Goal: Task Accomplishment & Management: Use online tool/utility

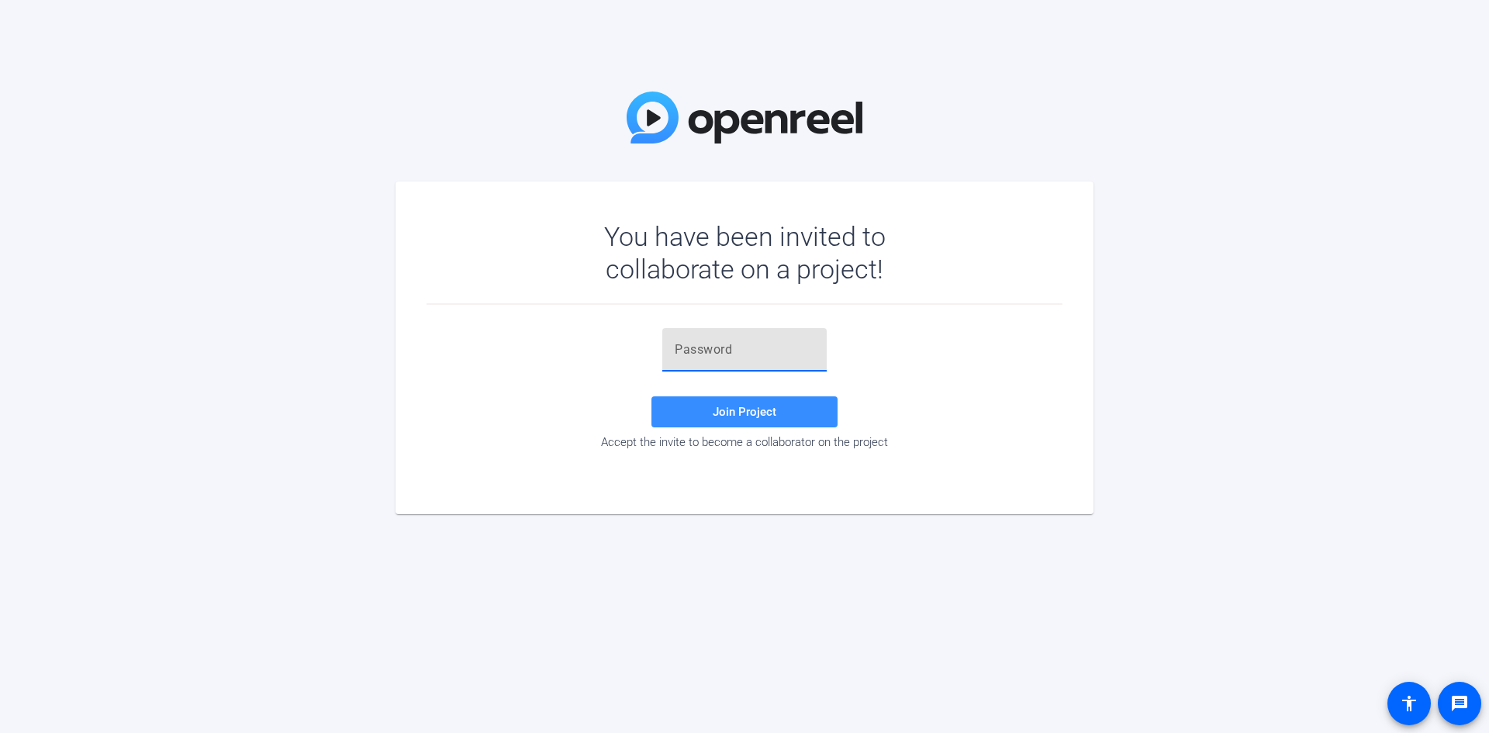
click at [706, 354] on input "text" at bounding box center [745, 349] width 140 height 19
paste input "[URL][DOMAIN_NAME][EMAIL_ADDRESS][DOMAIN_NAME][DOMAIN_NAME]"
type input "[URL][DOMAIN_NAME][EMAIL_ADDRESS][DOMAIN_NAME][DOMAIN_NAME]"
click at [496, 454] on div "Join Project Accept the invite to become a collaborator on the project" at bounding box center [745, 390] width 636 height 171
click at [684, 351] on input "text" at bounding box center [745, 349] width 140 height 19
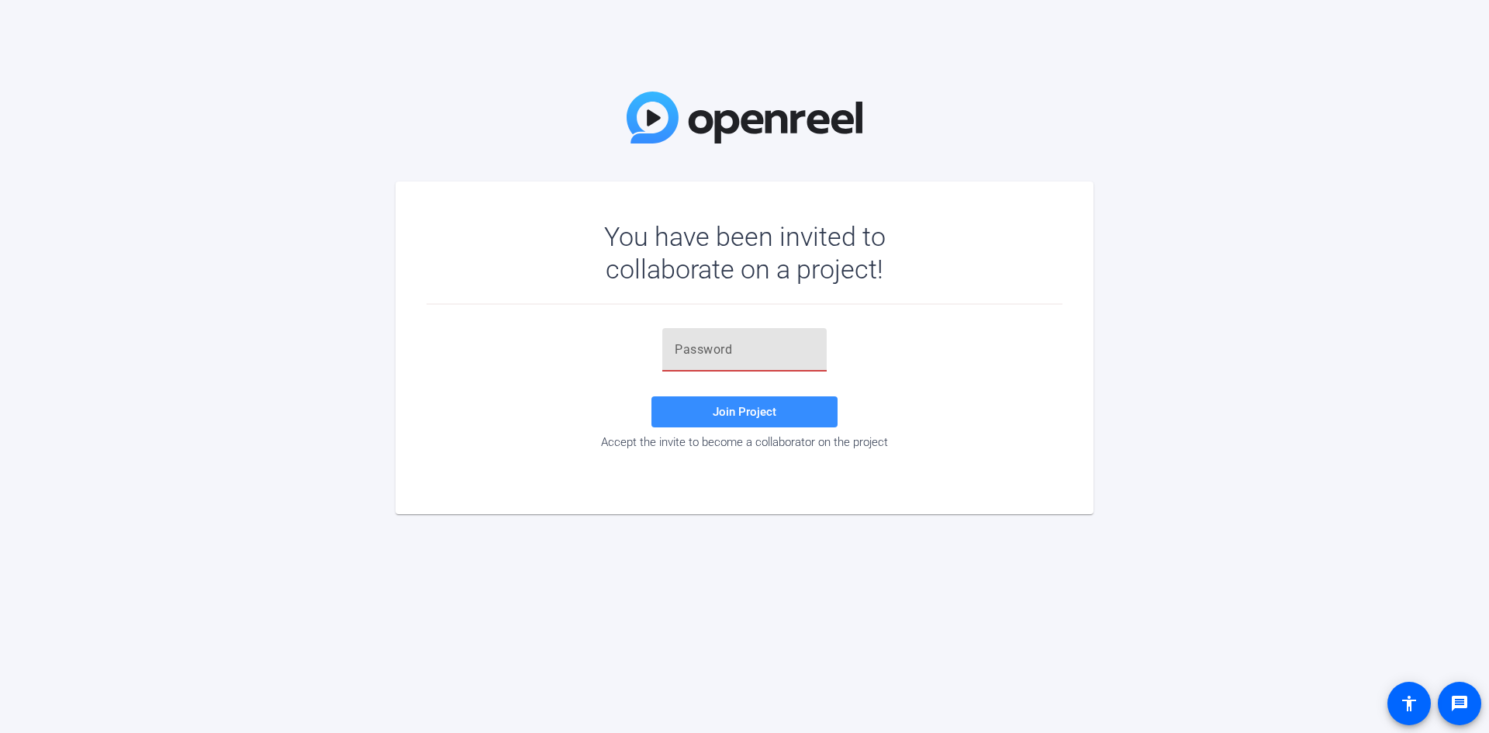
paste input "#MX)[GEOGRAPHIC_DATA]"
type input "#MX)[GEOGRAPHIC_DATA]"
click at [748, 408] on span "Join Project" at bounding box center [745, 412] width 64 height 14
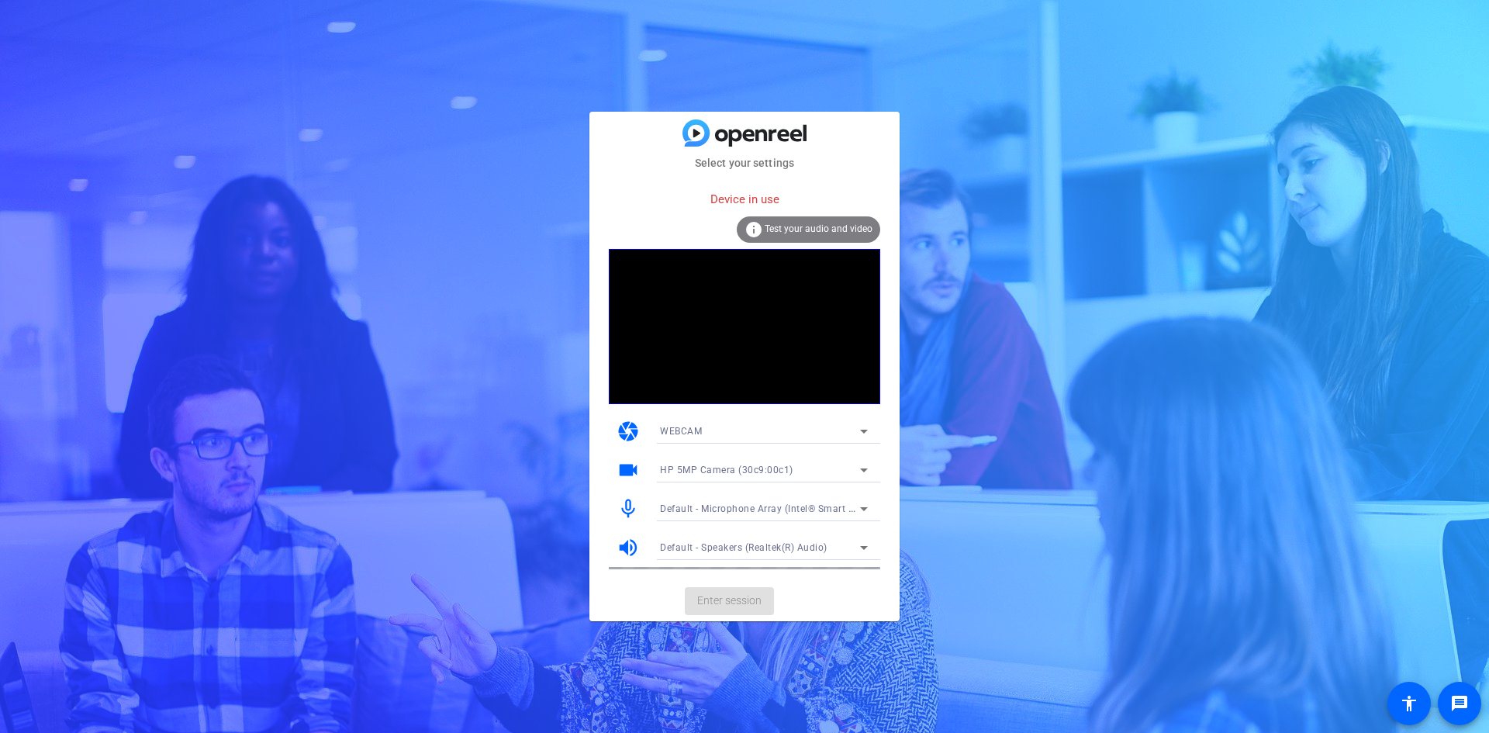
click at [1165, 336] on div "Select your settings Device in use info Test your audio and video camera WEBCAM…" at bounding box center [744, 366] width 1489 height 733
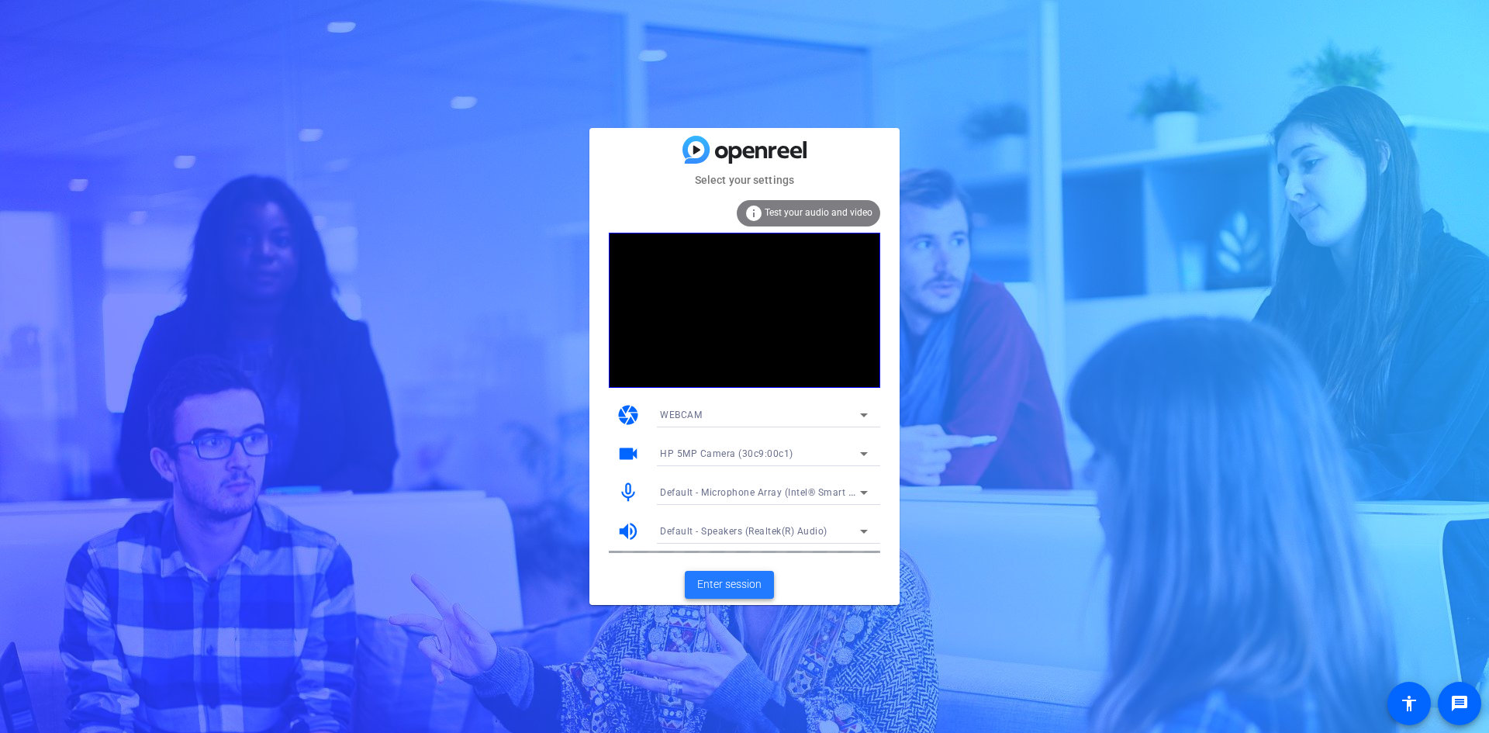
click at [740, 578] on span "Enter session" at bounding box center [729, 584] width 64 height 16
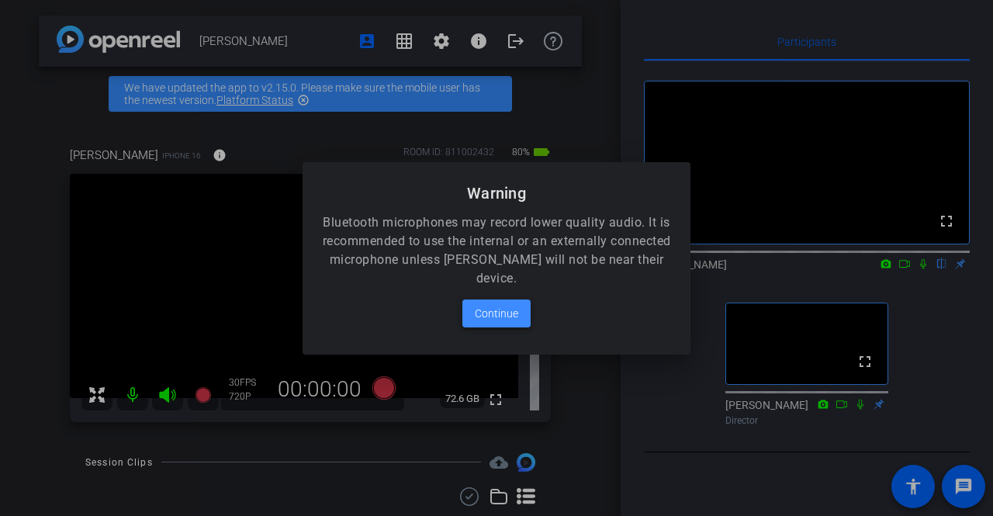
click at [499, 313] on span "Continue" at bounding box center [496, 313] width 43 height 19
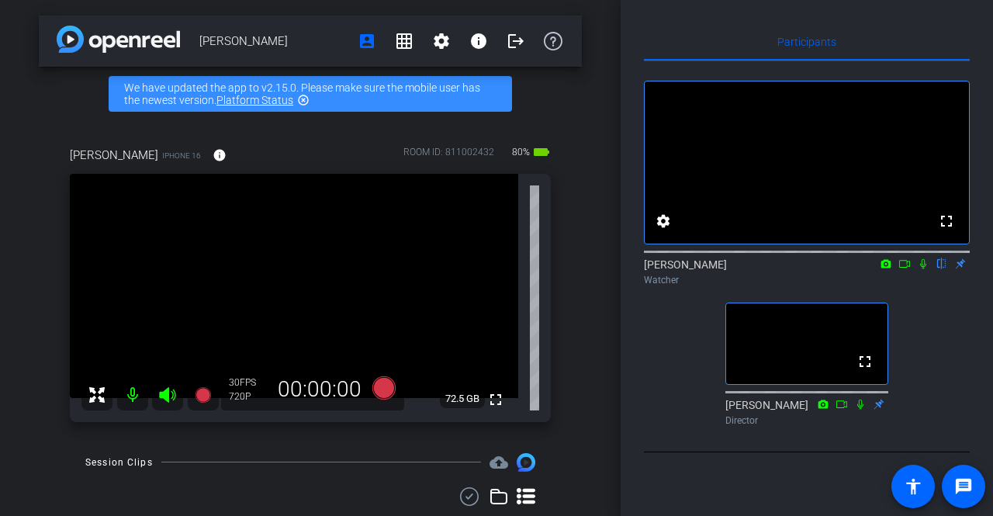
click at [922, 269] on icon at bounding box center [923, 263] width 12 height 11
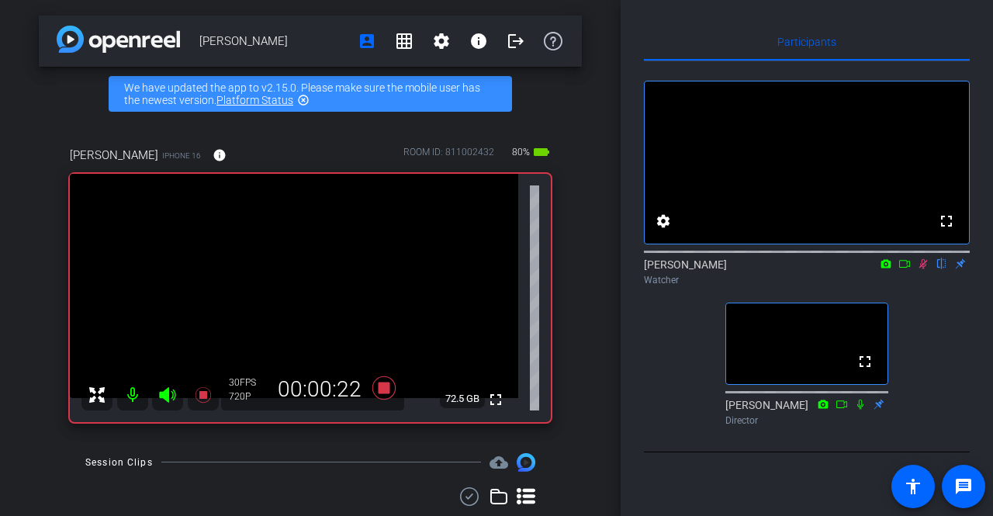
click at [923, 269] on icon at bounding box center [923, 264] width 9 height 10
click at [923, 269] on icon at bounding box center [923, 263] width 12 height 11
click at [923, 269] on icon at bounding box center [923, 264] width 9 height 10
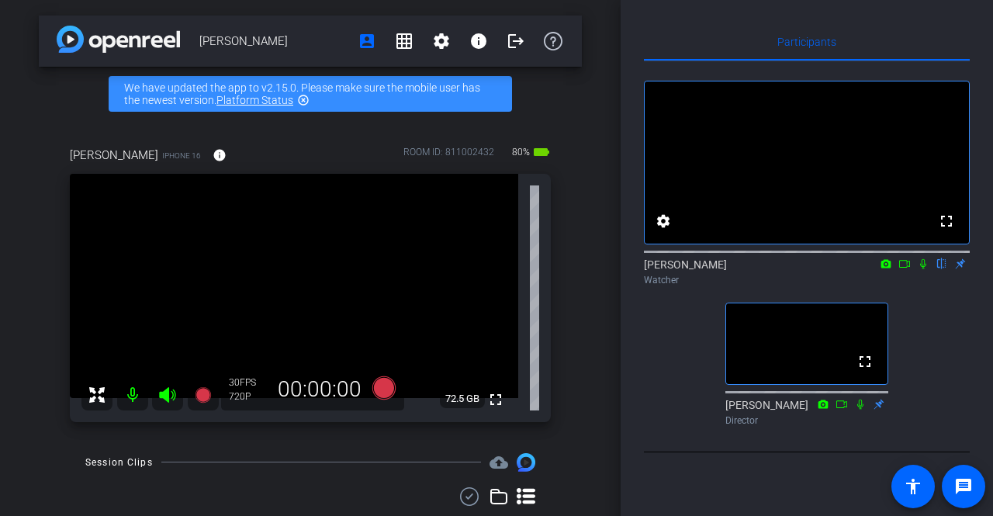
click at [924, 269] on icon at bounding box center [923, 264] width 6 height 10
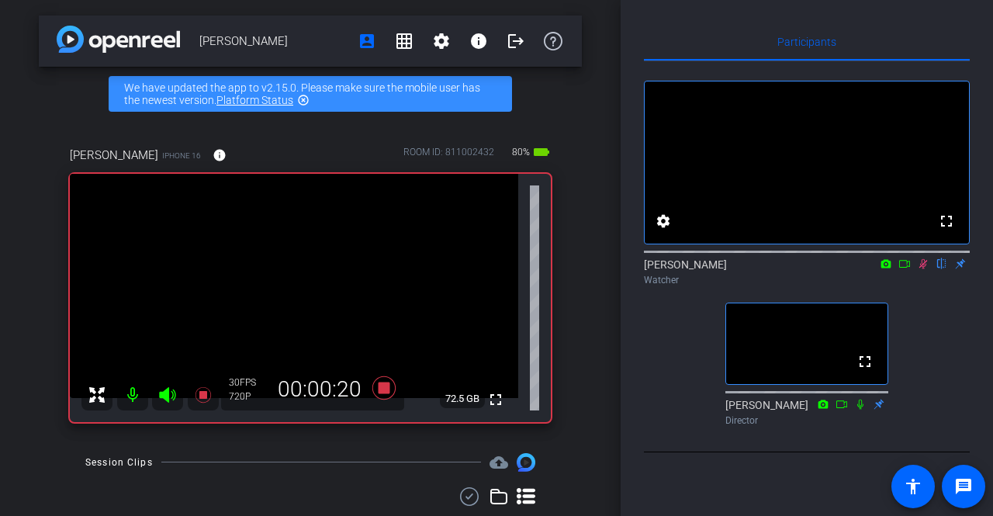
click at [923, 269] on icon at bounding box center [923, 264] width 9 height 10
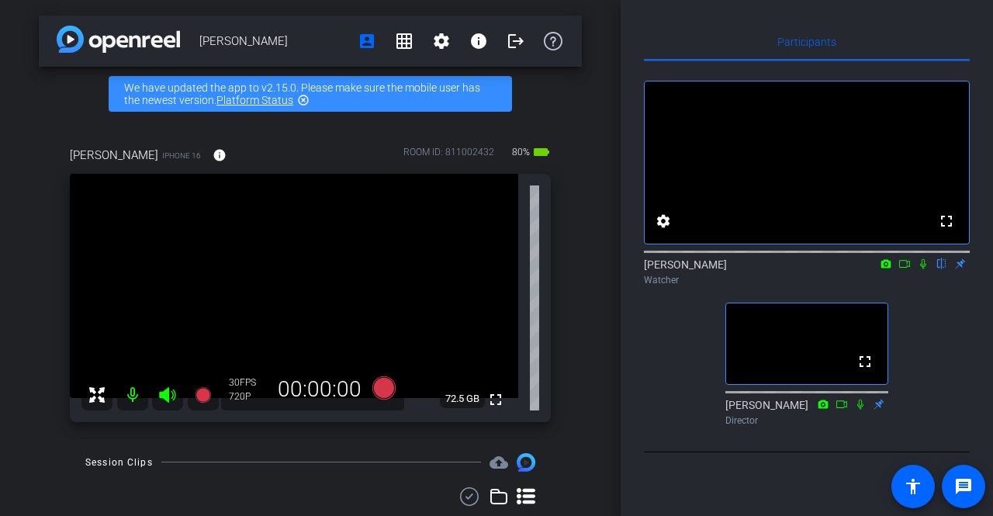
click at [923, 269] on icon at bounding box center [923, 263] width 12 height 11
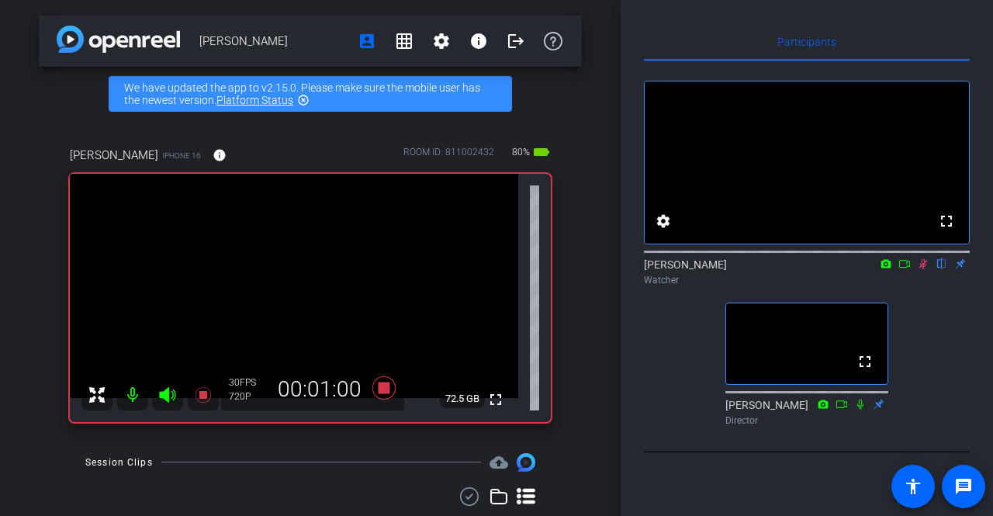
click at [923, 269] on icon at bounding box center [923, 264] width 9 height 10
click at [923, 269] on icon at bounding box center [923, 263] width 12 height 11
click at [923, 269] on icon at bounding box center [923, 264] width 9 height 10
